Goal: Information Seeking & Learning: Learn about a topic

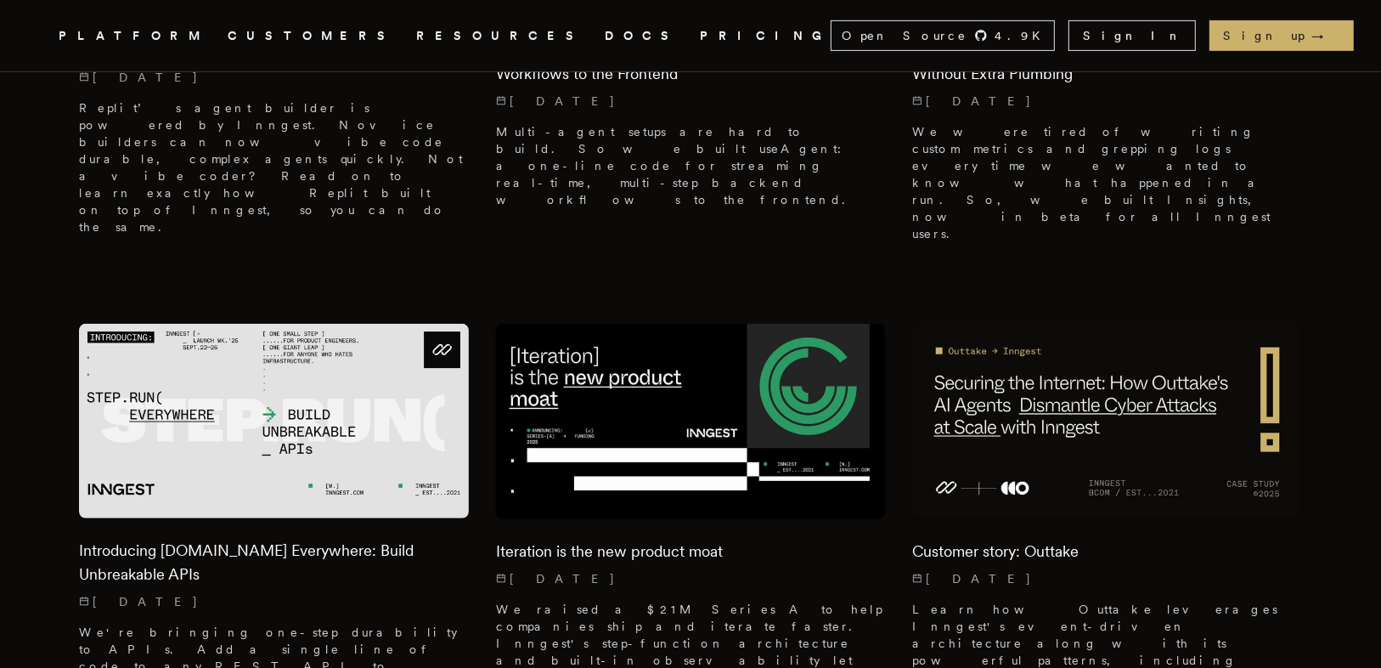
scroll to position [815, 0]
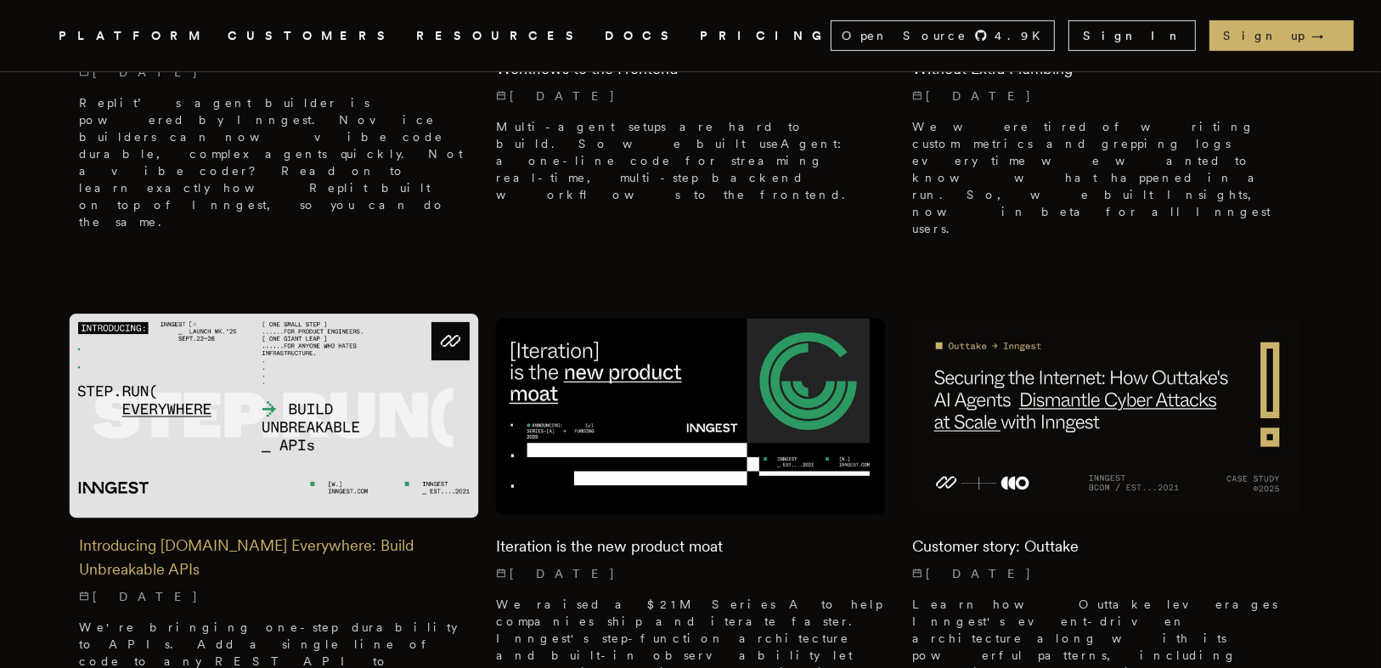
click at [385, 315] on img at bounding box center [274, 416] width 409 height 204
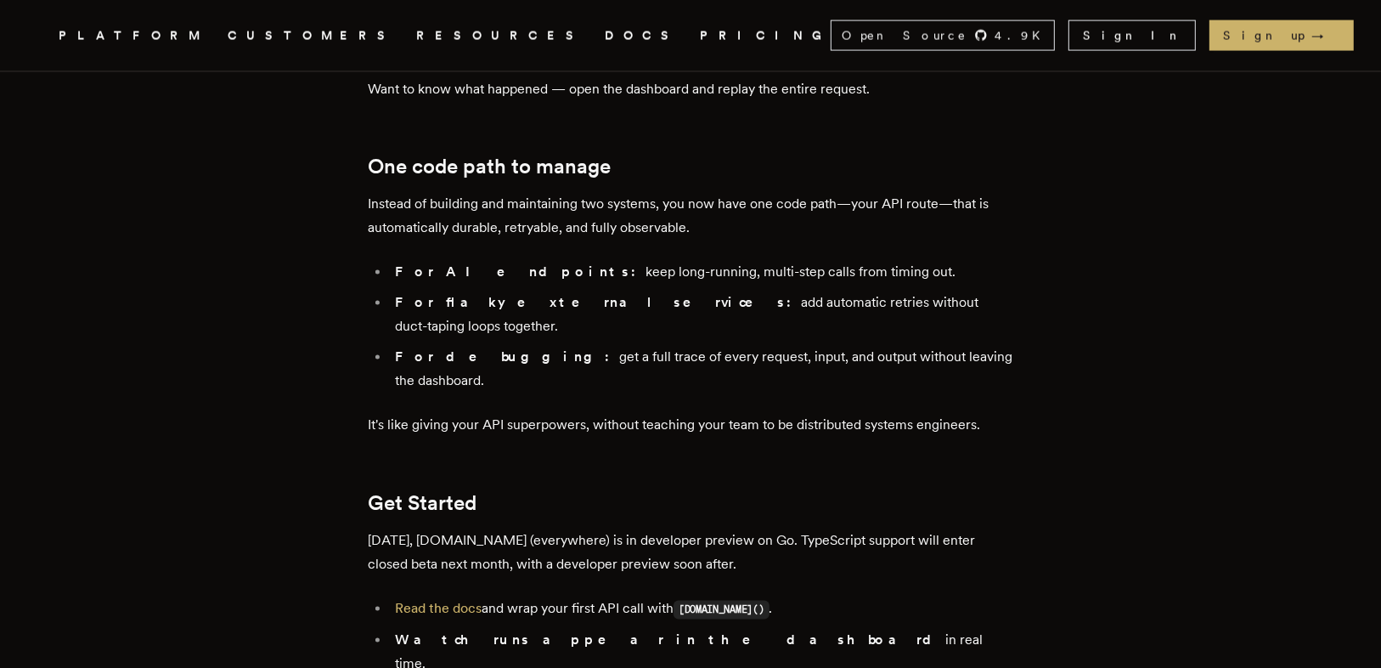
scroll to position [2582, 0]
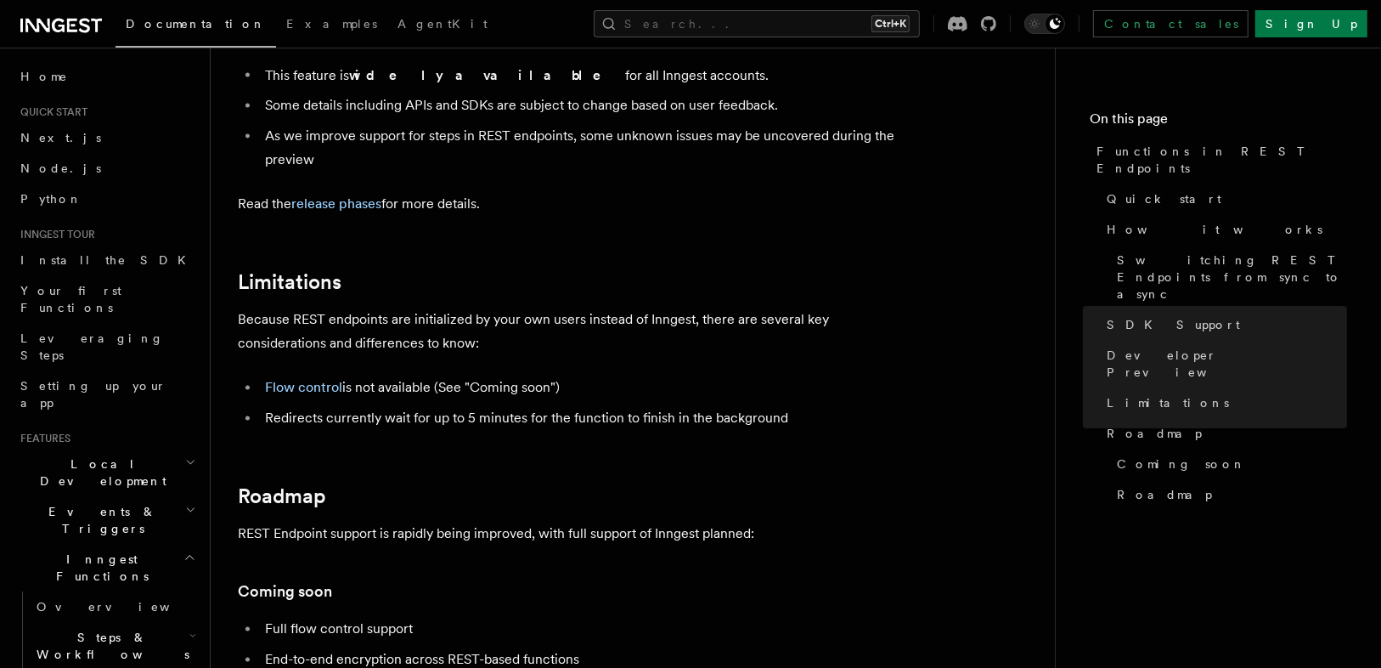
scroll to position [3058, 0]
